Goal: Task Accomplishment & Management: Manage account settings

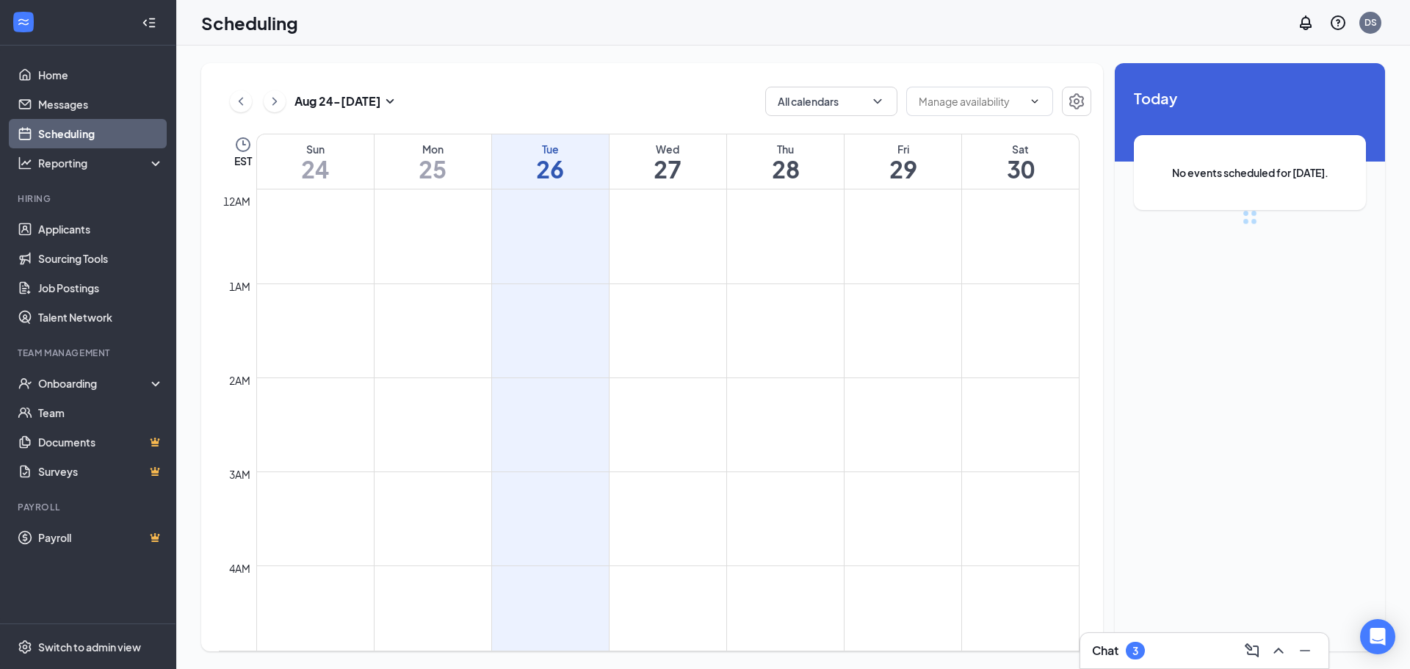
scroll to position [722, 0]
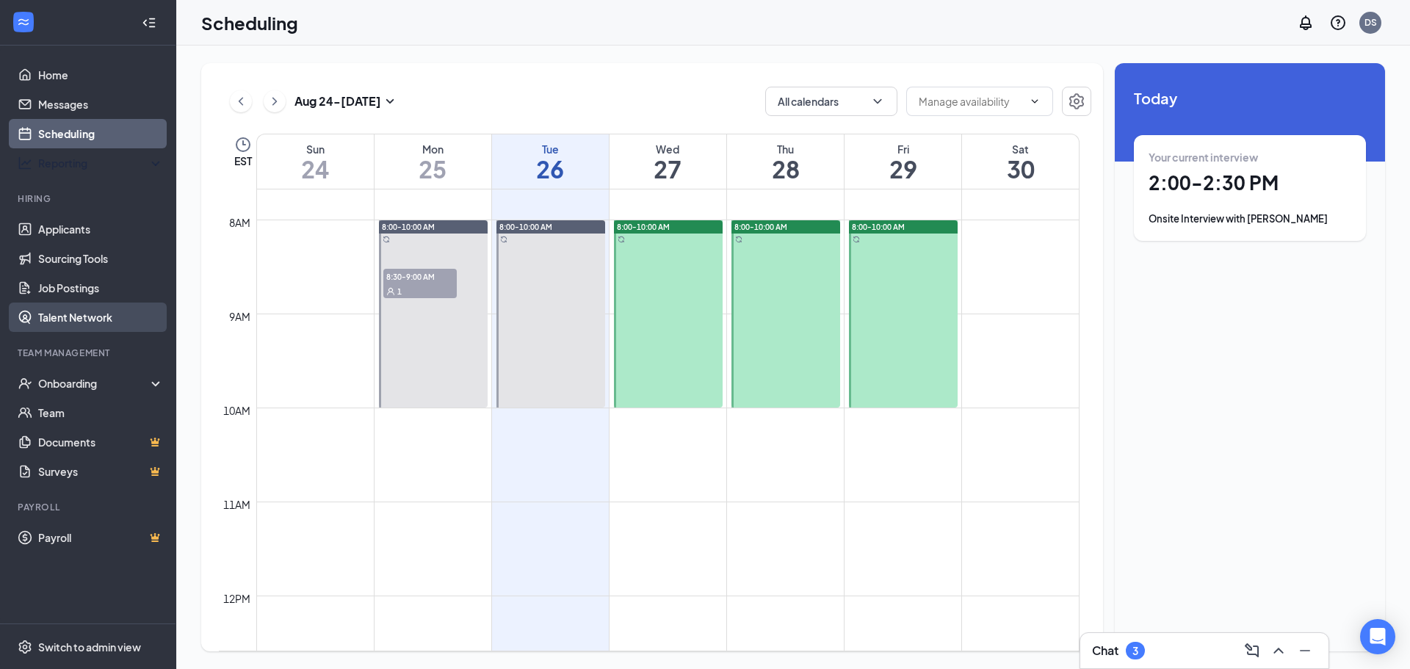
click at [59, 225] on link "Applicants" at bounding box center [101, 228] width 126 height 29
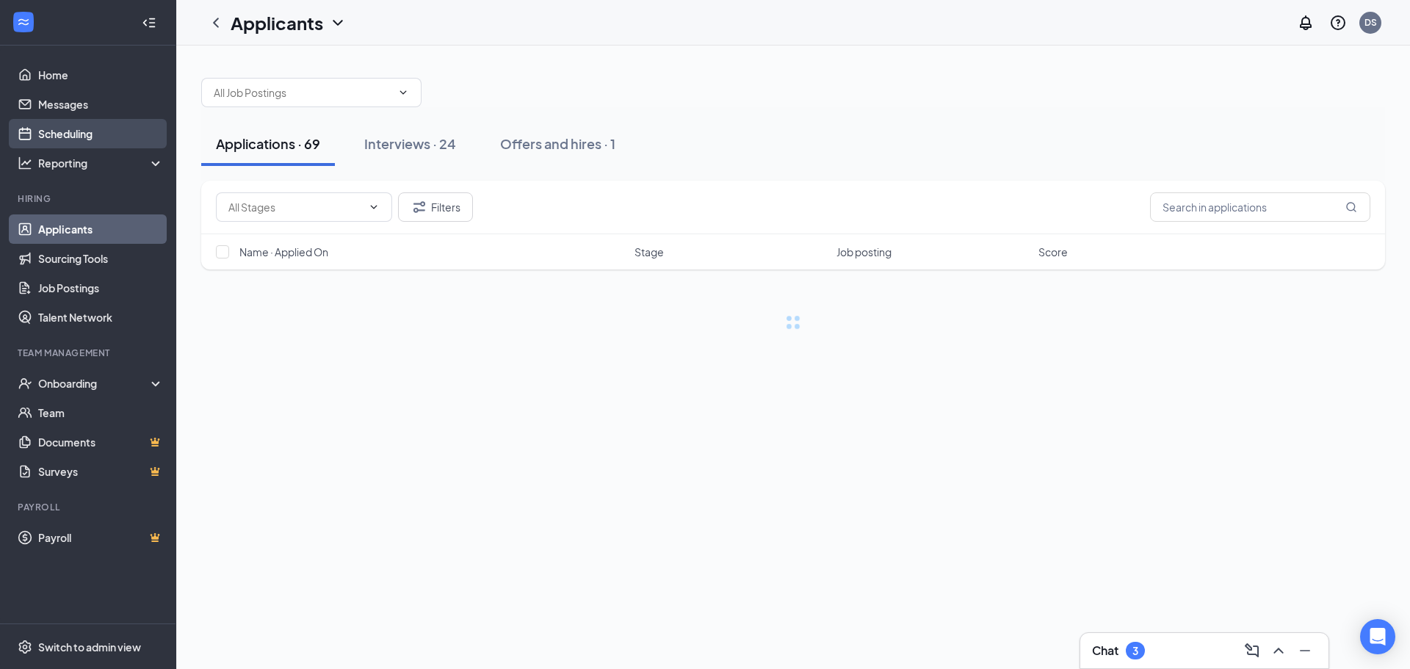
click at [98, 128] on link "Scheduling" at bounding box center [101, 133] width 126 height 29
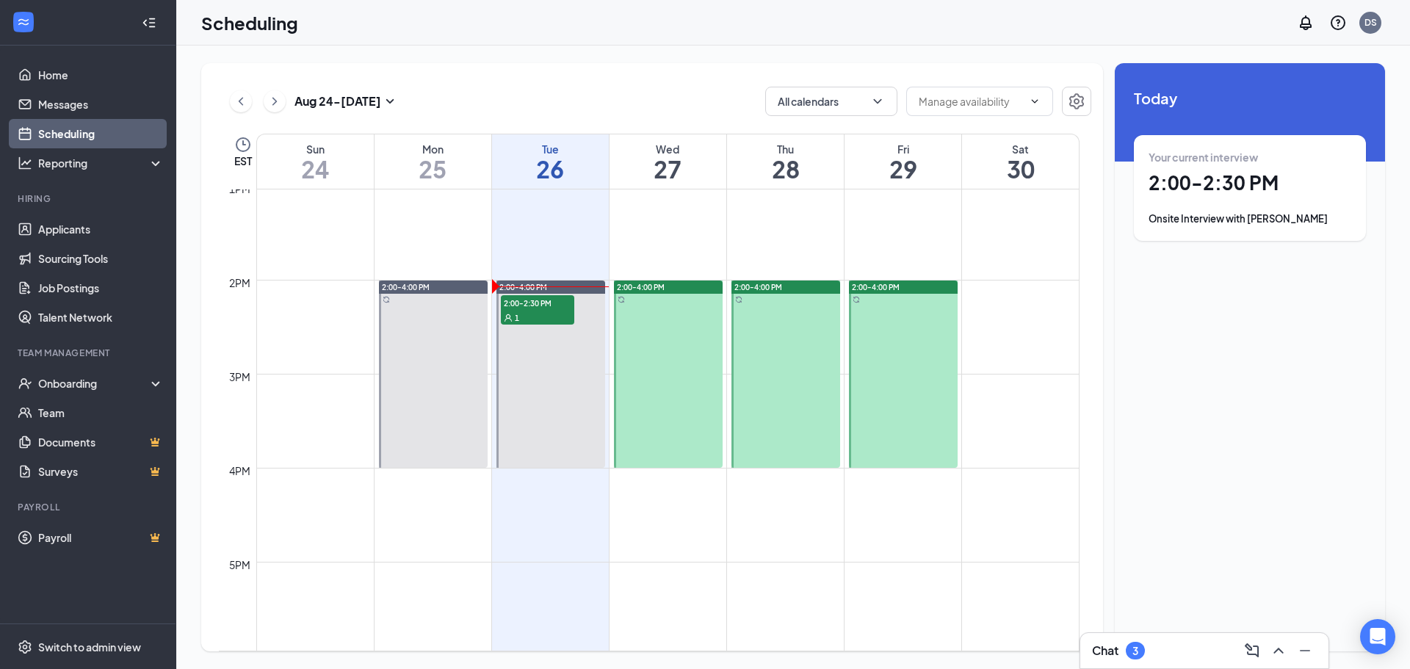
scroll to position [1236, 0]
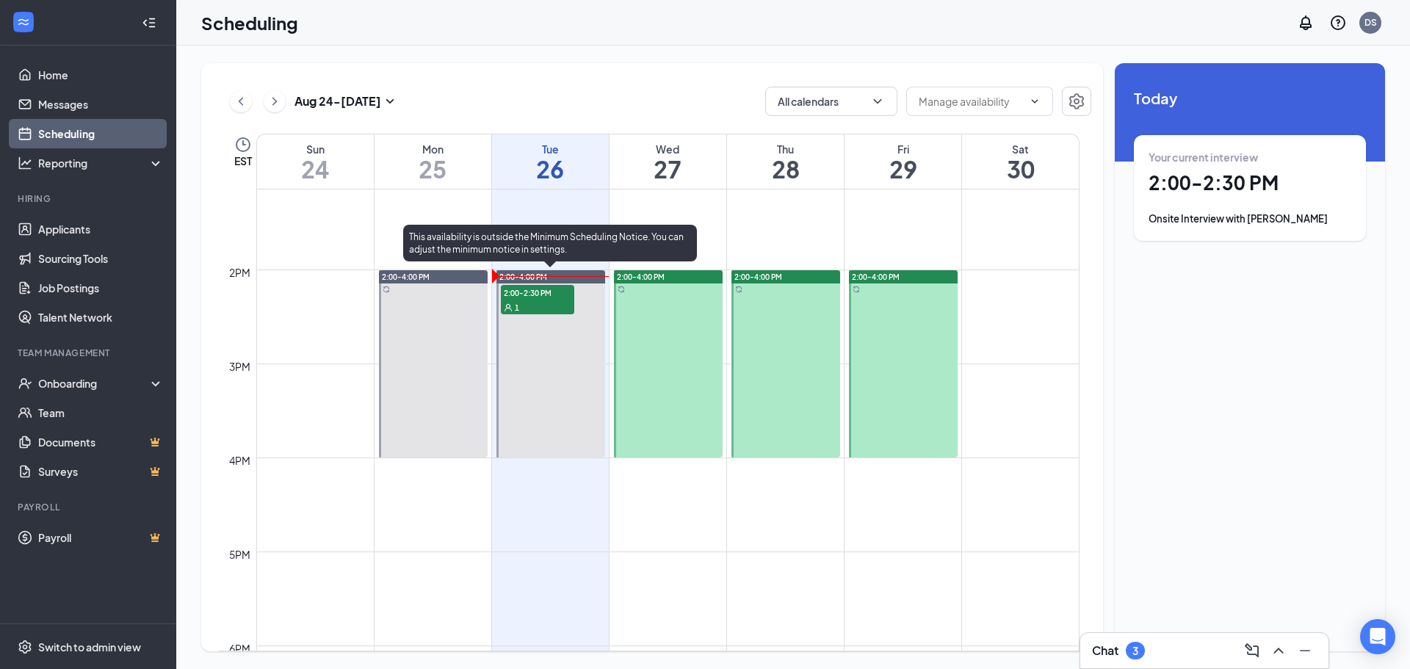
click at [524, 304] on div "1" at bounding box center [537, 307] width 73 height 15
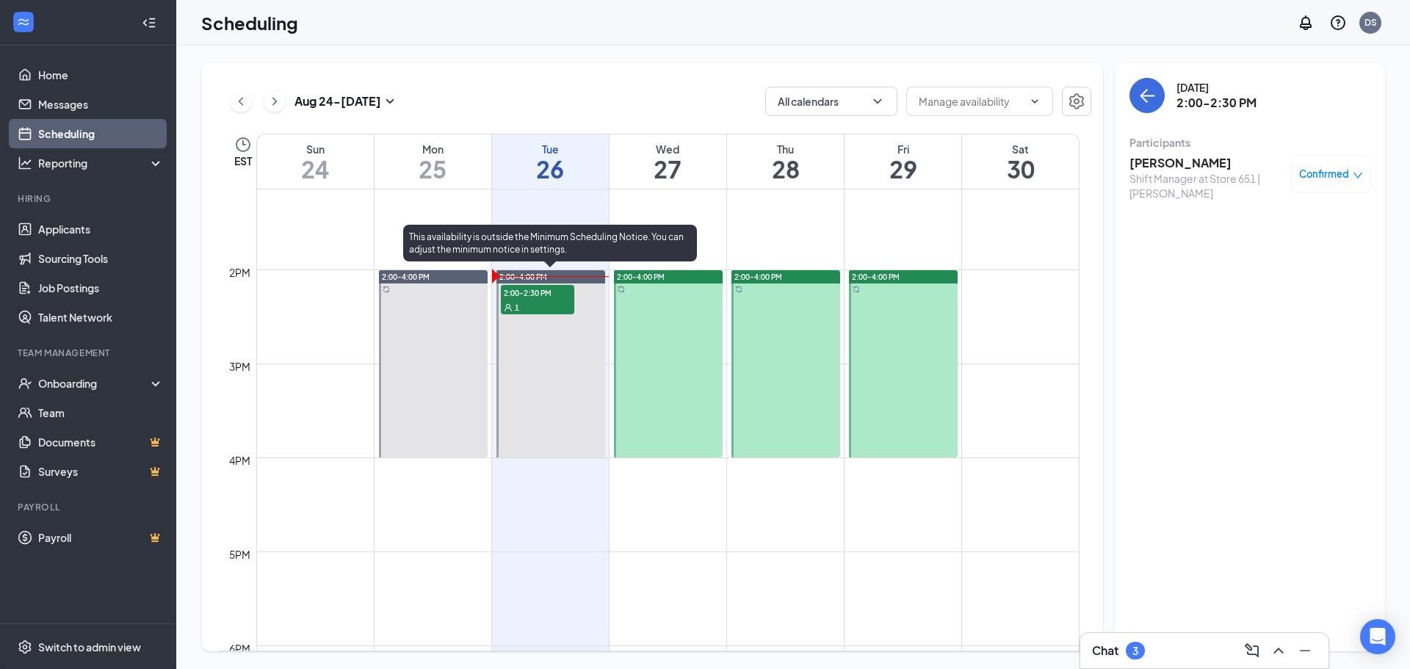
click at [548, 309] on div "1" at bounding box center [537, 307] width 73 height 15
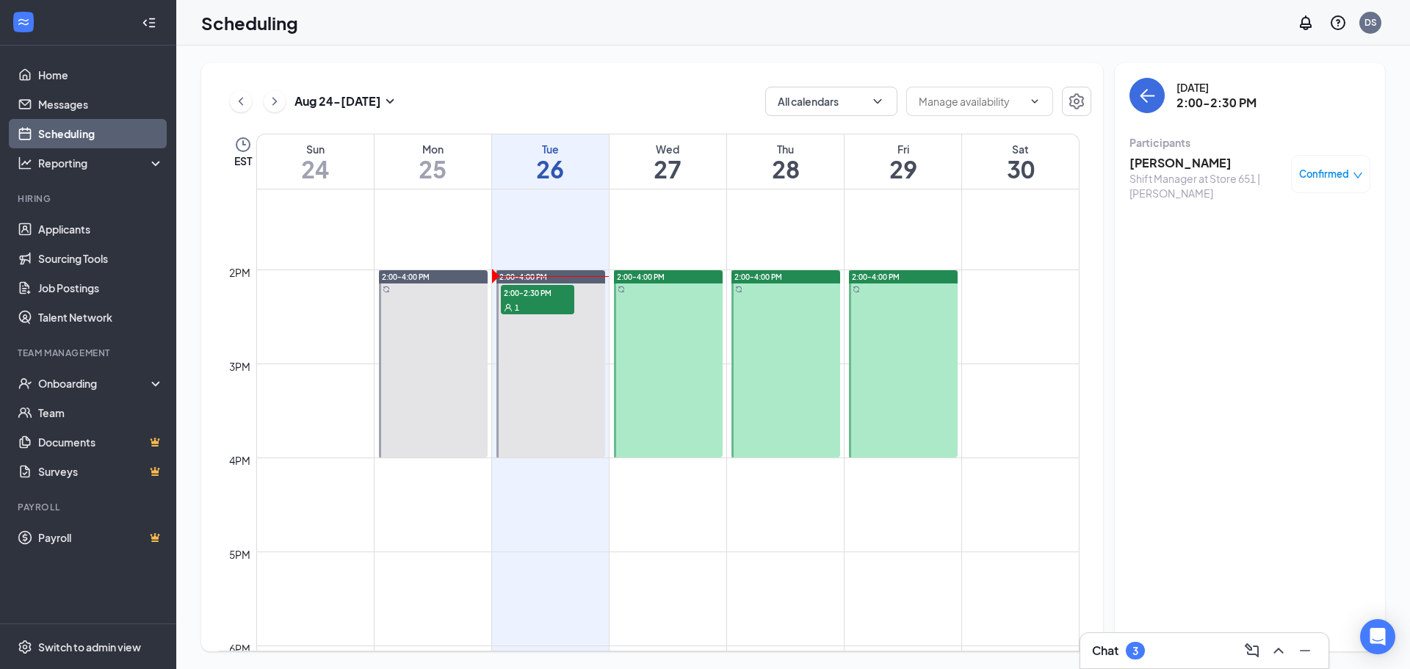
click at [1135, 159] on h3 "[PERSON_NAME]" at bounding box center [1207, 163] width 154 height 16
